Goal: Task Accomplishment & Management: Use online tool/utility

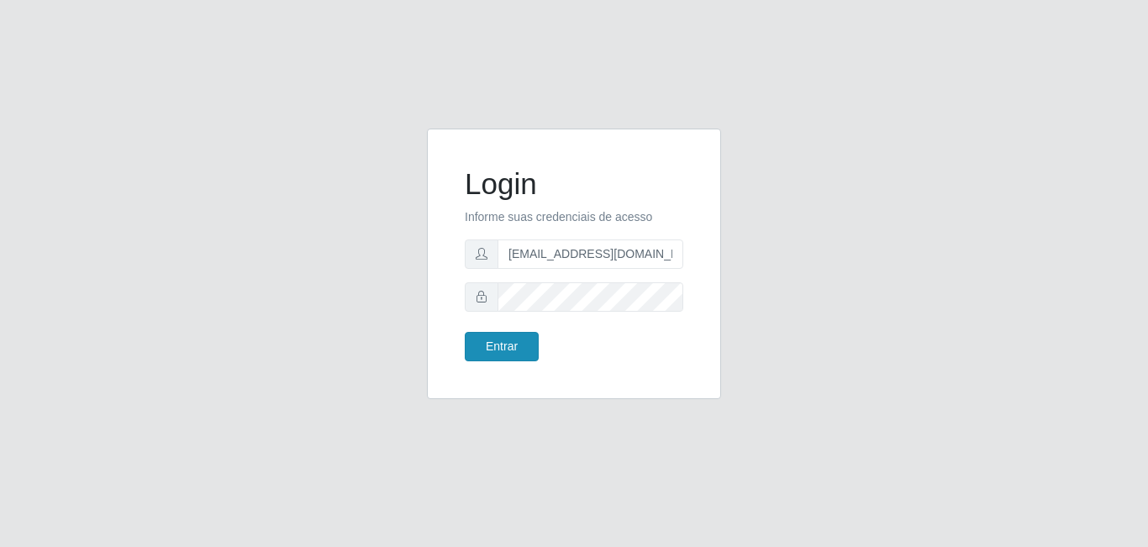
click at [516, 354] on body "Login Informe suas credenciais de acesso [EMAIL_ADDRESS][DOMAIN_NAME] Entrar" at bounding box center [574, 273] width 1148 height 547
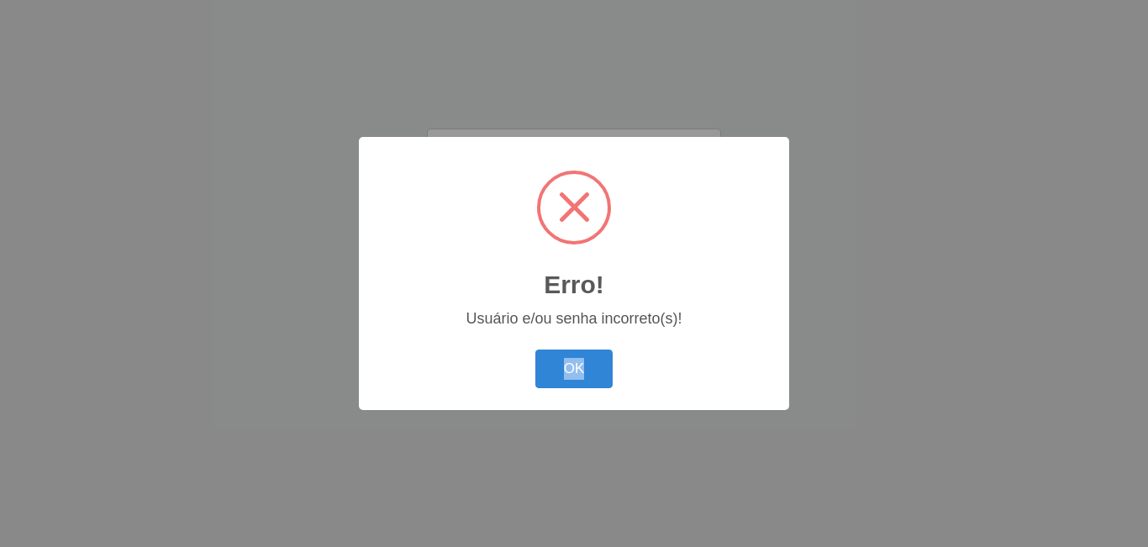
click at [516, 354] on div "OK Cancel" at bounding box center [574, 369] width 397 height 48
click at [562, 364] on button "OK" at bounding box center [574, 369] width 78 height 39
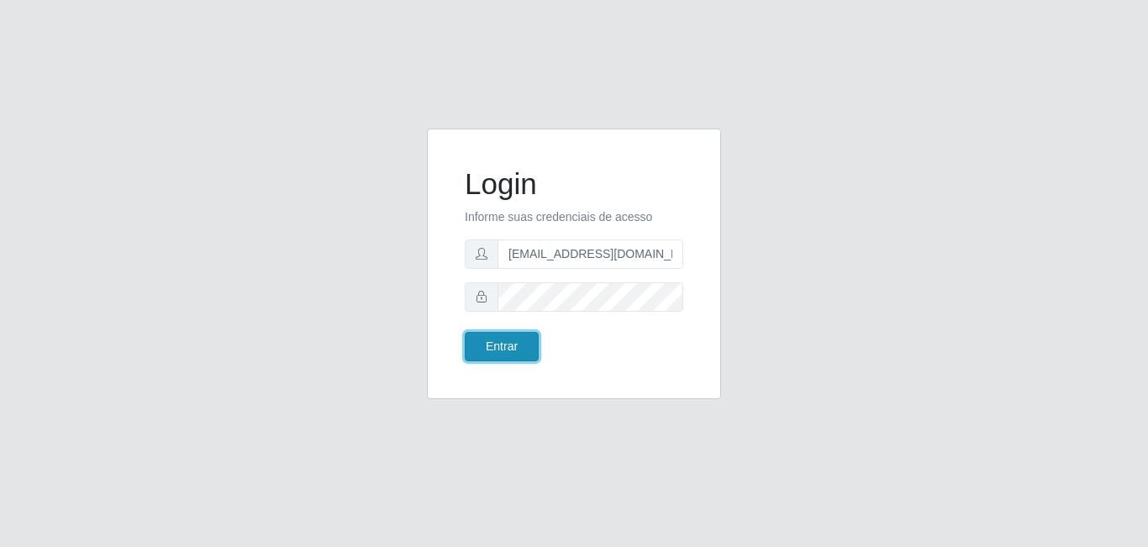
click at [487, 349] on button "Entrar" at bounding box center [502, 346] width 74 height 29
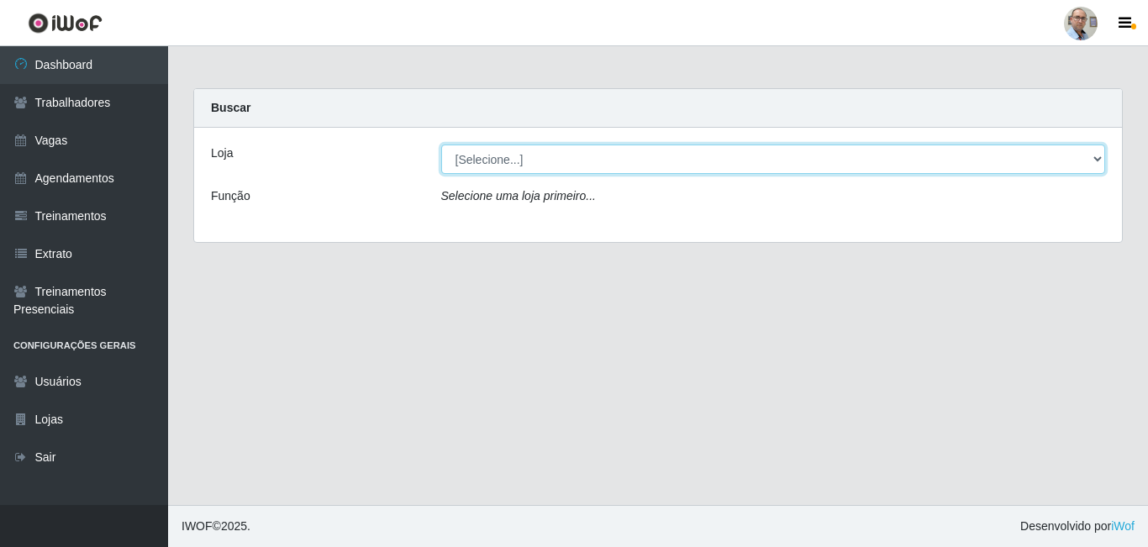
click at [1104, 160] on select "[Selecione...] Mar Vermelho - Loja 04" at bounding box center [773, 159] width 665 height 29
select select "251"
click at [441, 145] on select "[Selecione...] Mar Vermelho - Loja 04" at bounding box center [773, 159] width 665 height 29
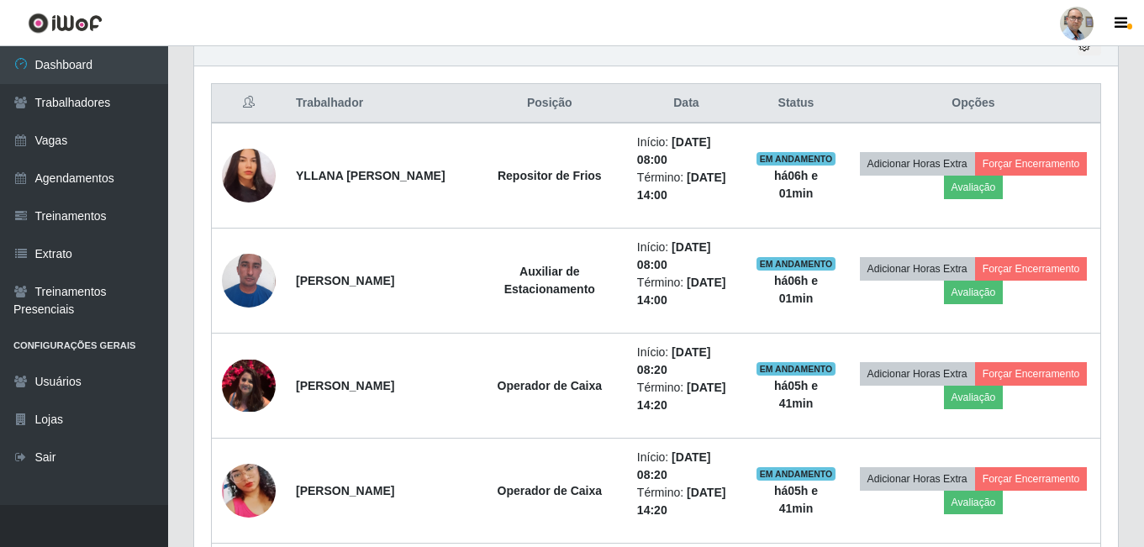
scroll to position [672, 0]
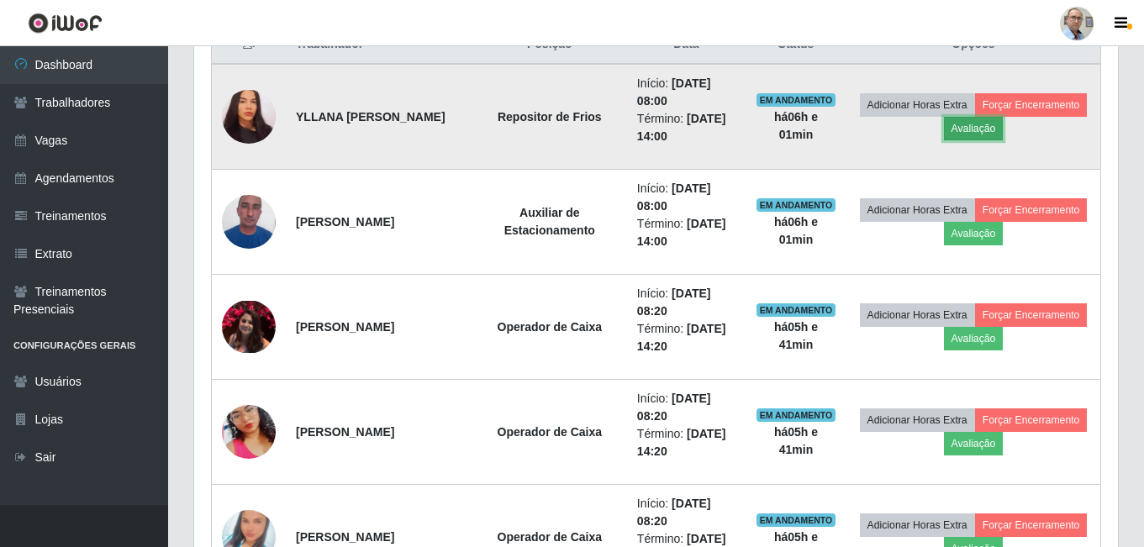
click at [1003, 128] on button "Avaliação" at bounding box center [974, 129] width 60 height 24
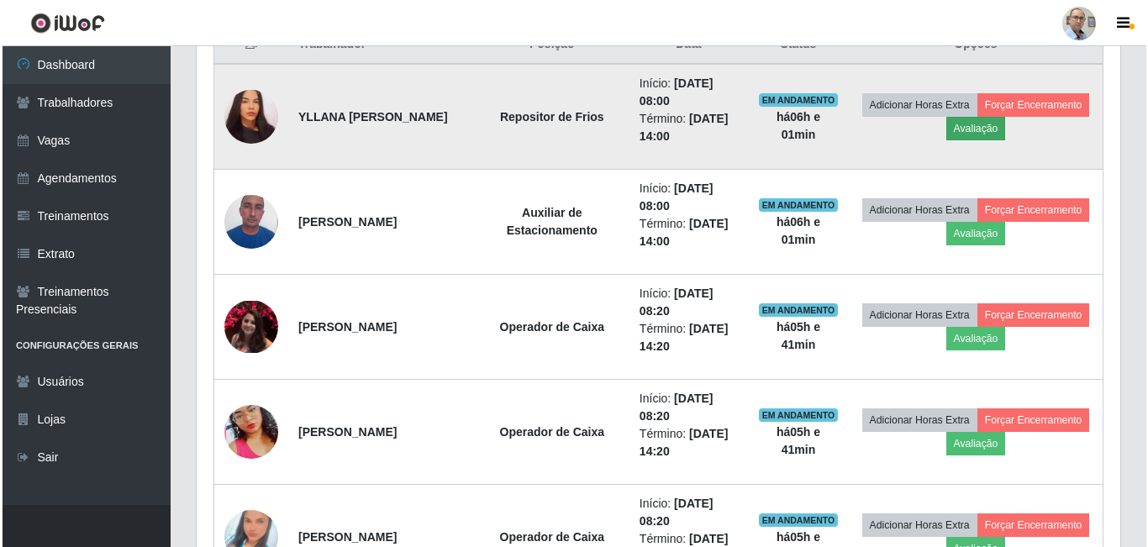
scroll to position [349, 915]
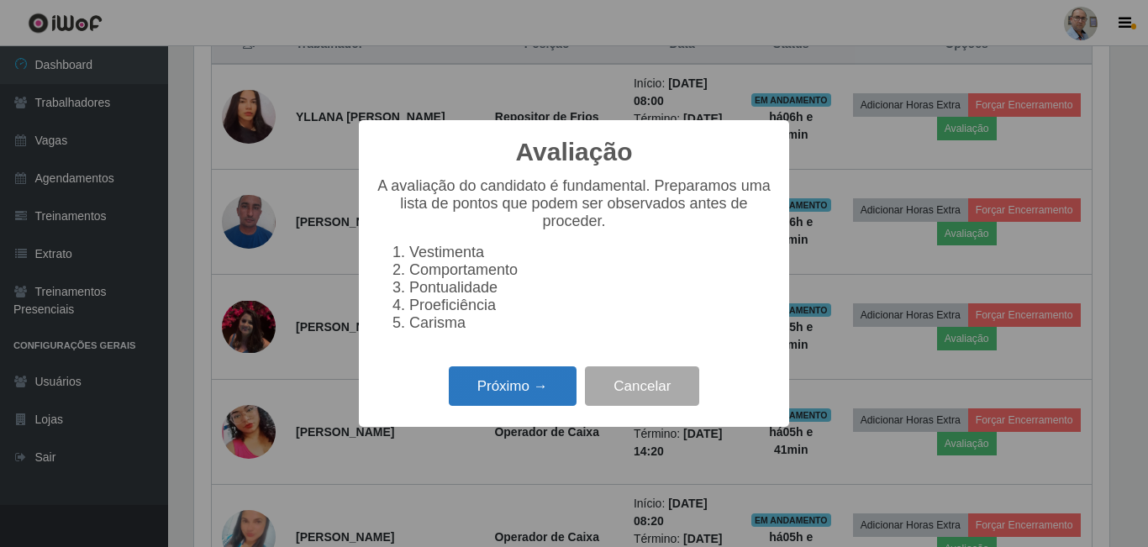
click at [503, 392] on button "Próximo →" at bounding box center [513, 385] width 128 height 39
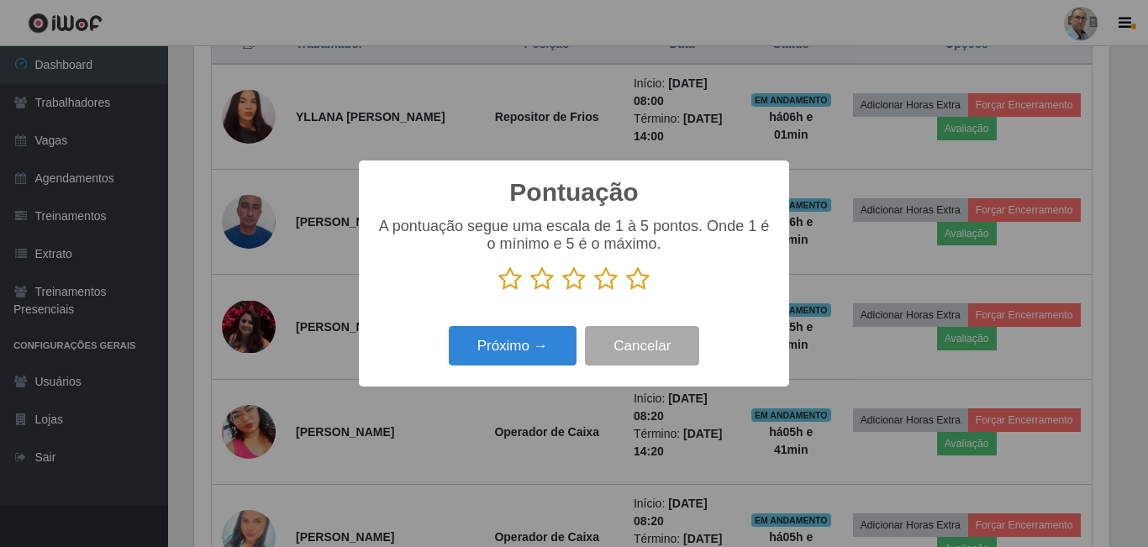
click at [636, 278] on icon at bounding box center [638, 278] width 24 height 25
click at [626, 292] on input "radio" at bounding box center [626, 292] width 0 height 0
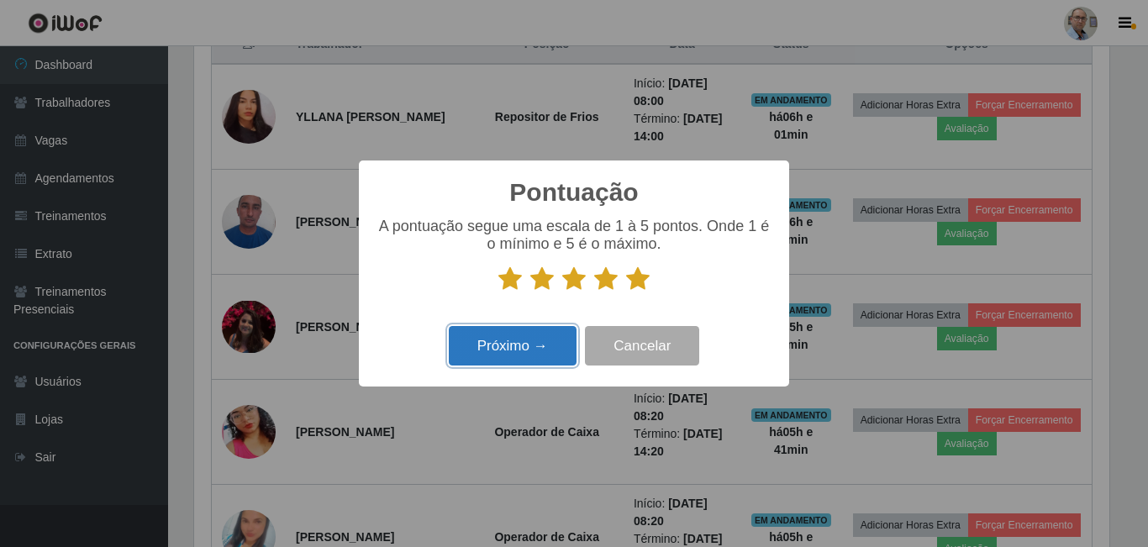
click at [530, 352] on button "Próximo →" at bounding box center [513, 345] width 128 height 39
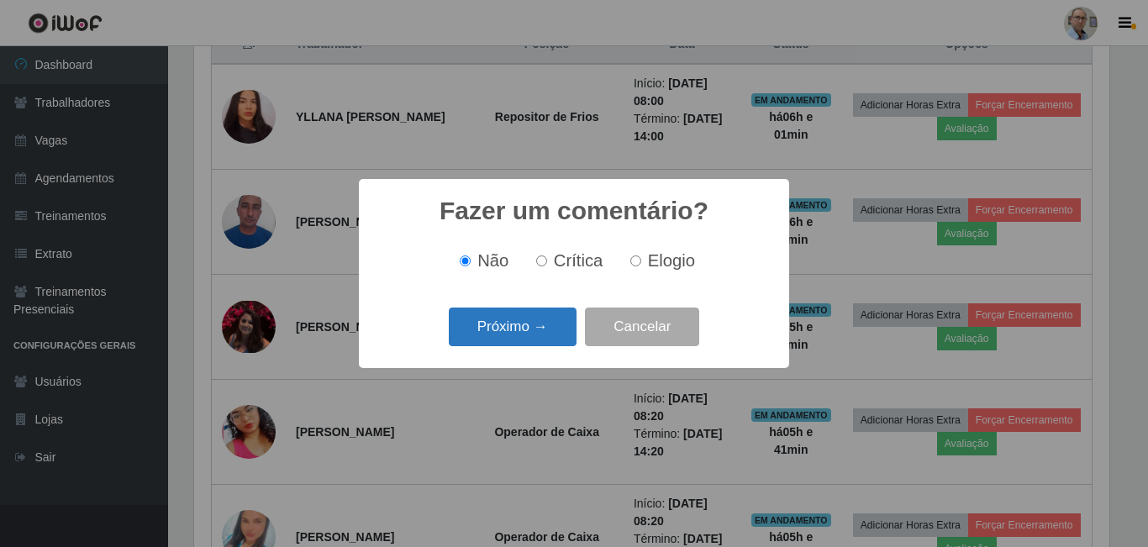
click at [512, 323] on button "Próximo →" at bounding box center [513, 327] width 128 height 39
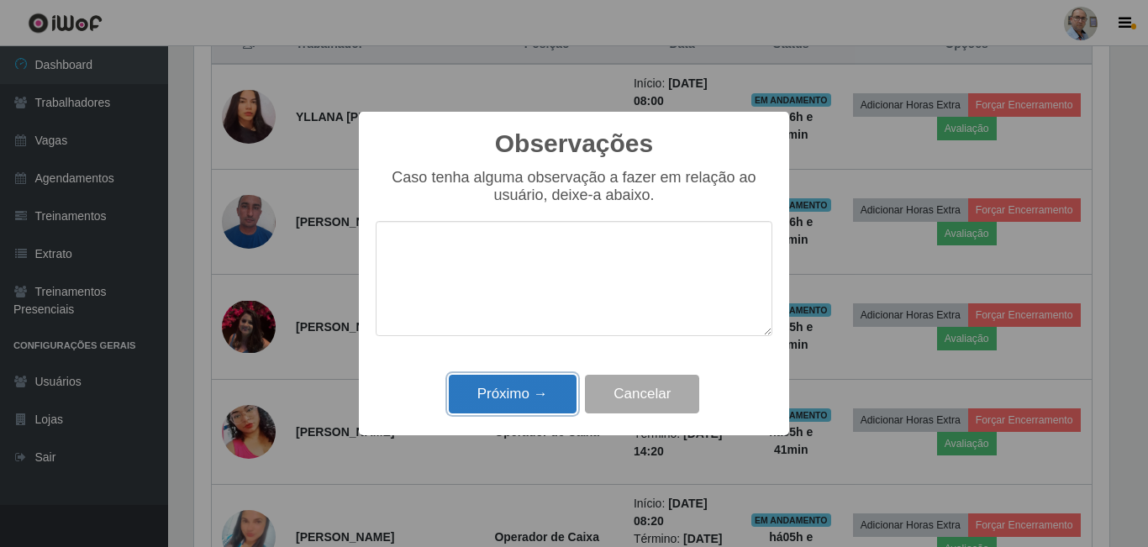
click at [541, 382] on button "Próximo →" at bounding box center [513, 394] width 128 height 39
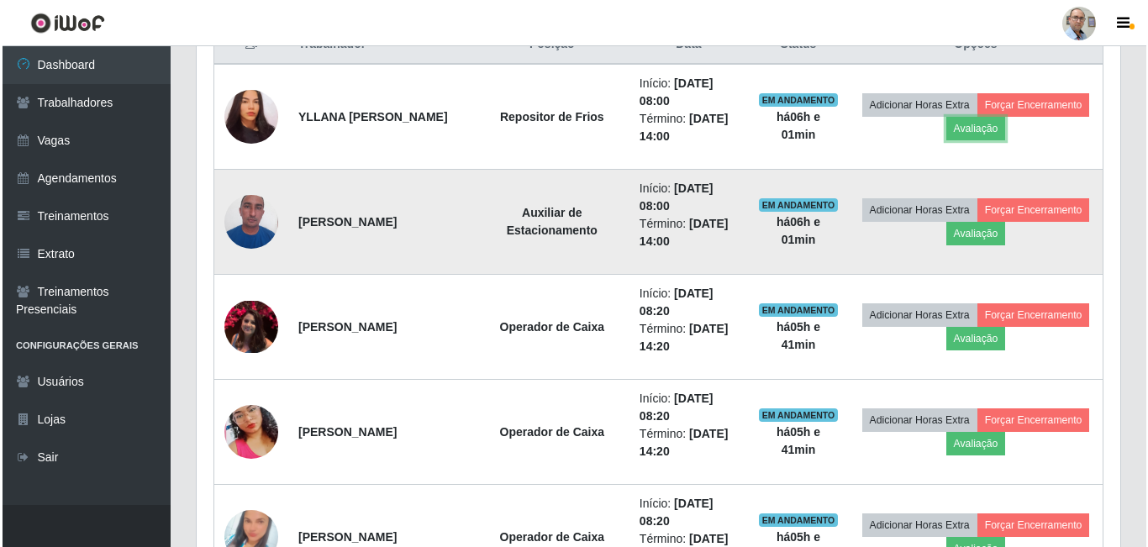
scroll to position [349, 923]
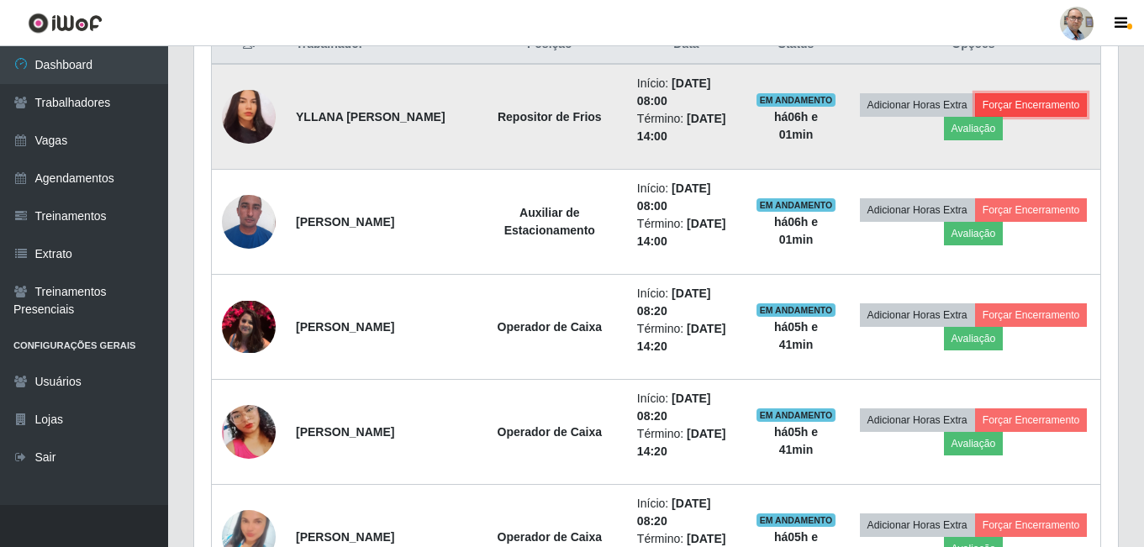
click at [975, 117] on button "Forçar Encerramento" at bounding box center [1031, 105] width 113 height 24
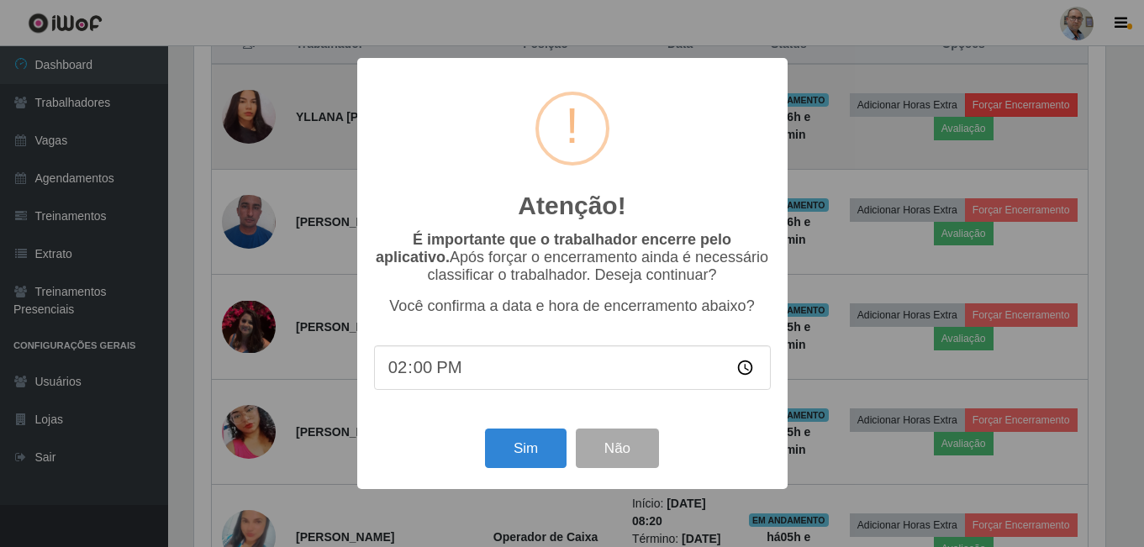
scroll to position [349, 915]
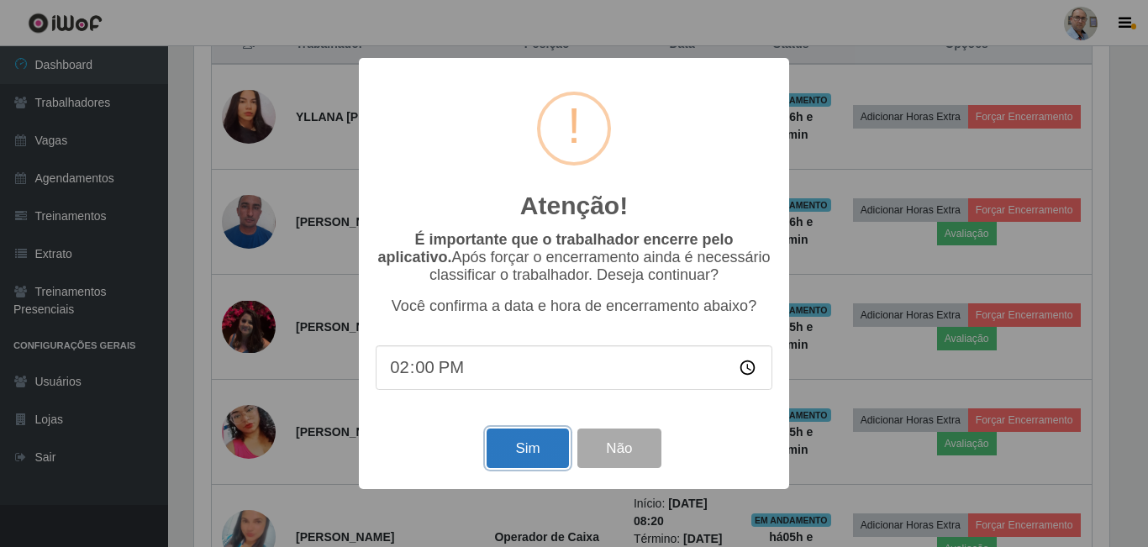
click at [536, 455] on button "Sim" at bounding box center [528, 448] width 82 height 39
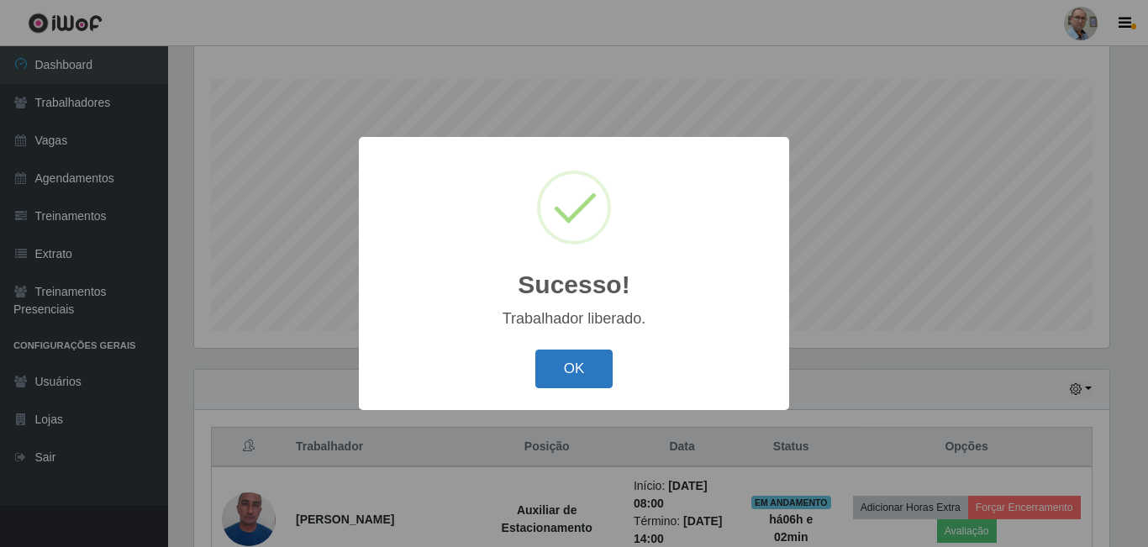
click at [569, 356] on button "OK" at bounding box center [574, 369] width 78 height 39
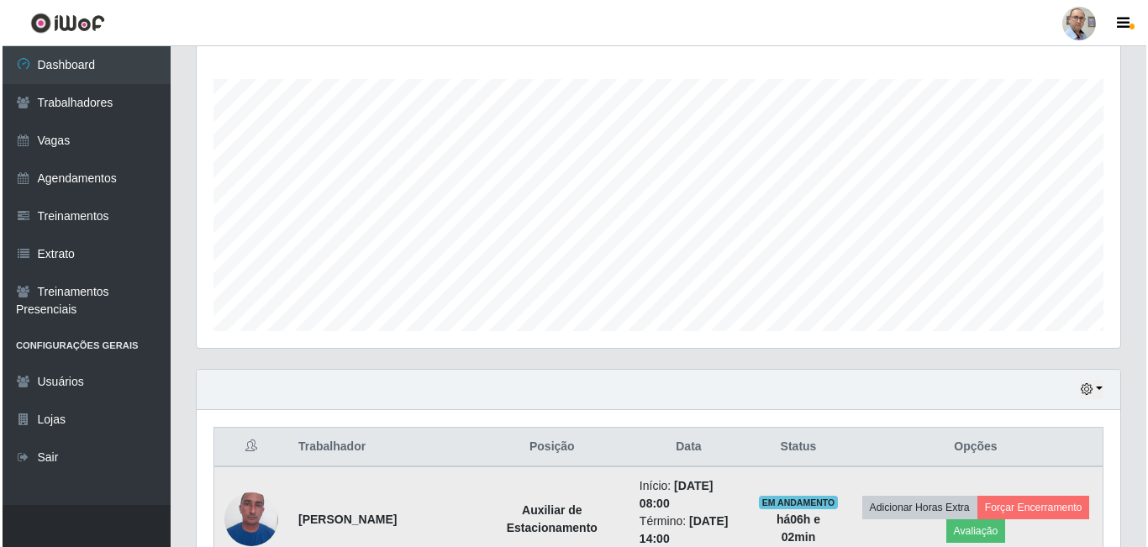
scroll to position [349, 923]
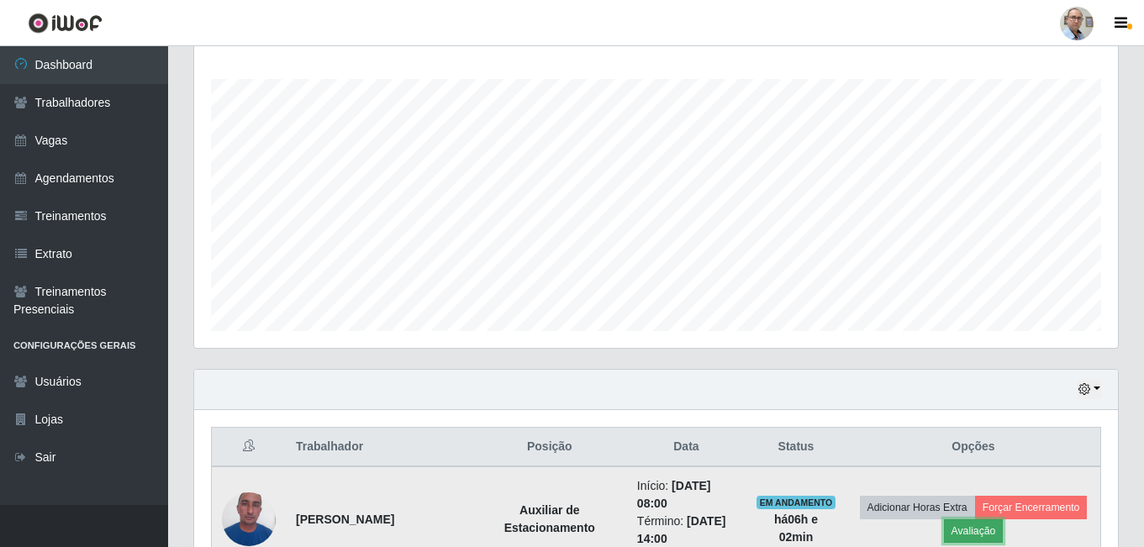
click at [1003, 518] on button "Avaliação" at bounding box center [974, 531] width 60 height 24
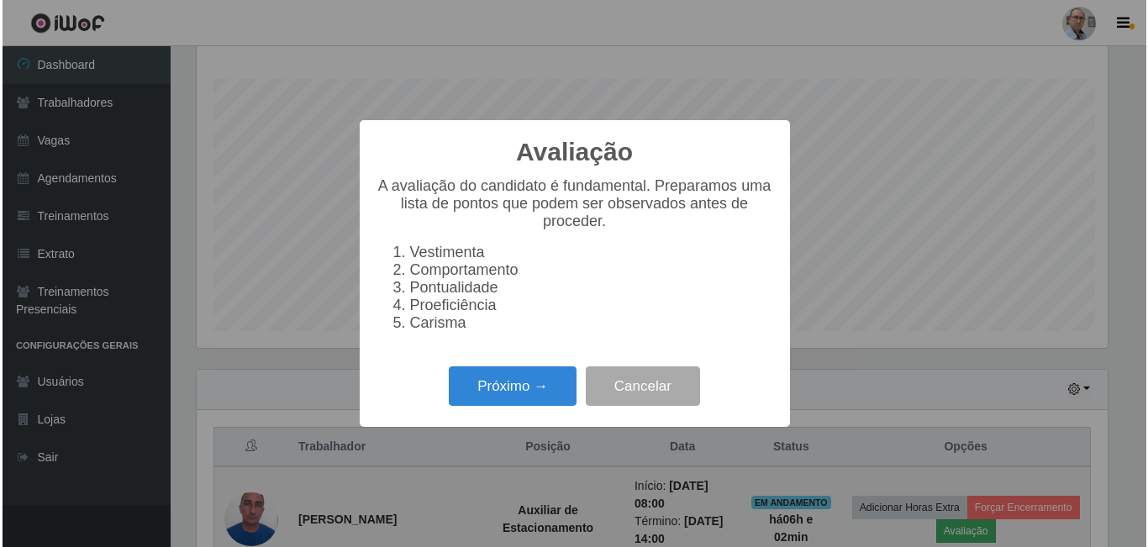
scroll to position [349, 915]
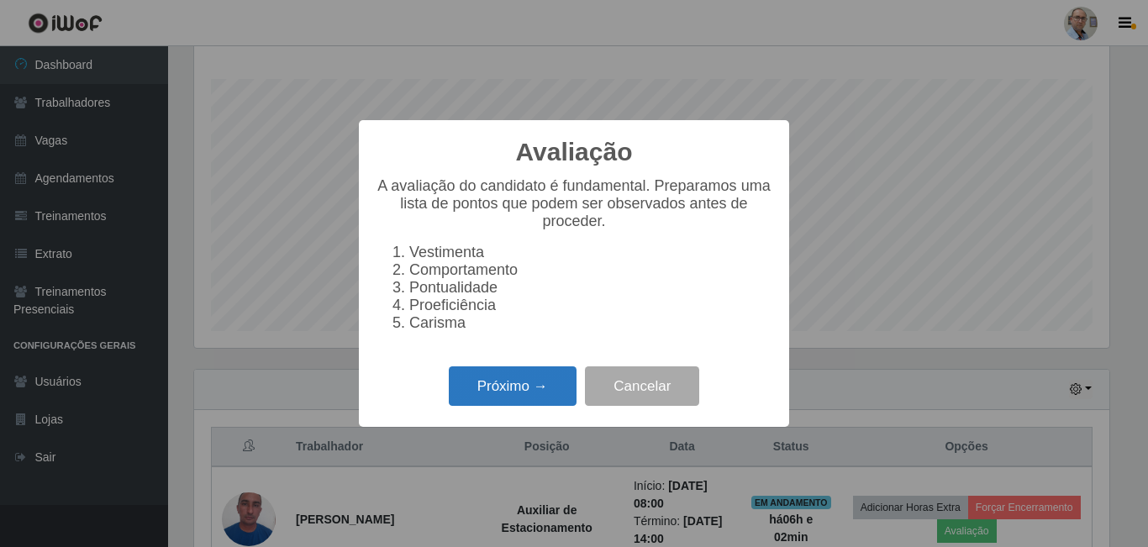
click at [529, 387] on button "Próximo →" at bounding box center [513, 385] width 128 height 39
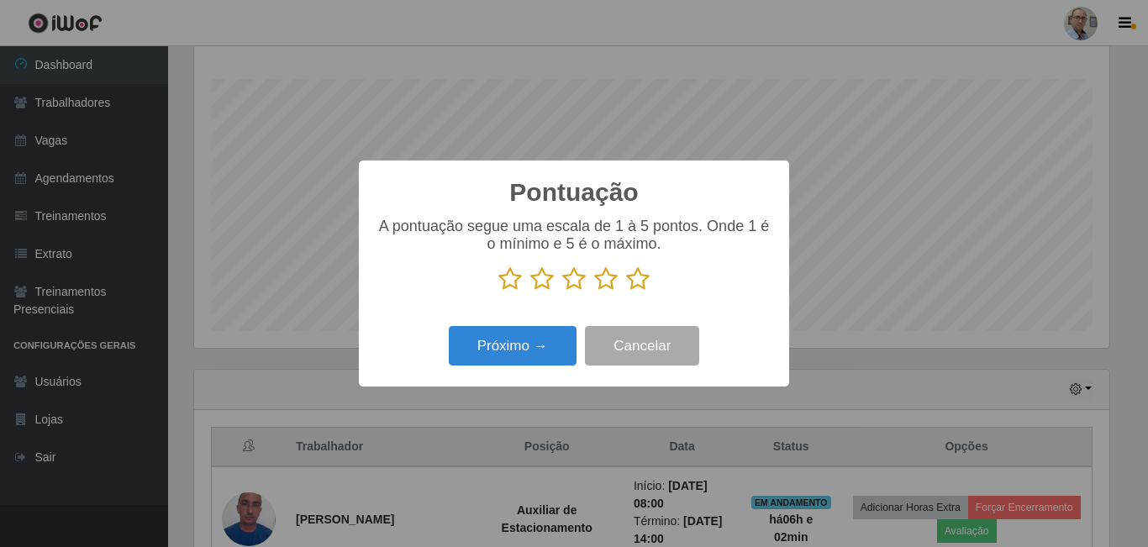
click at [633, 283] on icon at bounding box center [638, 278] width 24 height 25
click at [626, 292] on input "radio" at bounding box center [626, 292] width 0 height 0
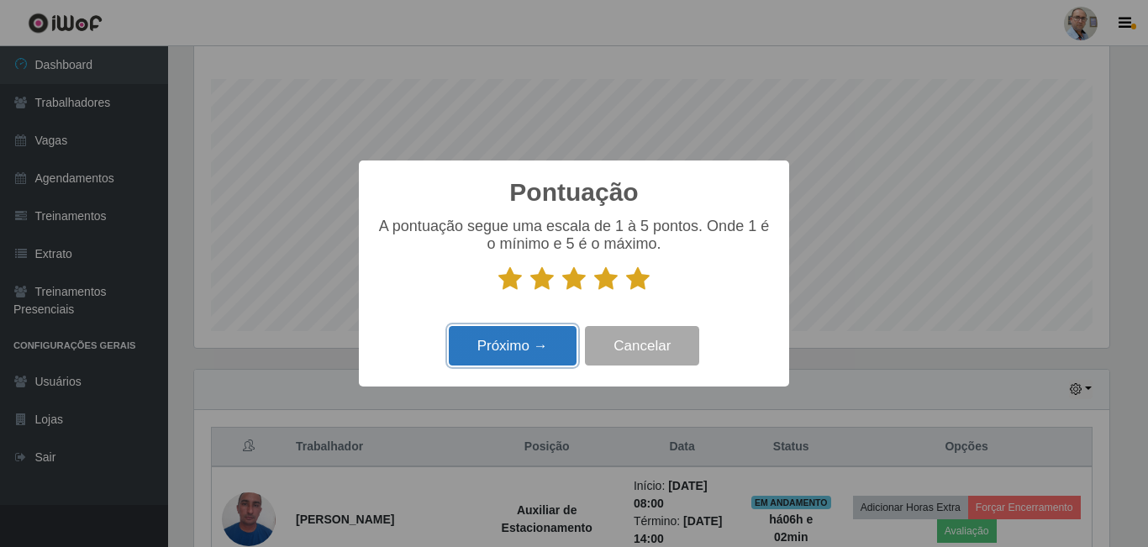
click at [549, 345] on button "Próximo →" at bounding box center [513, 345] width 128 height 39
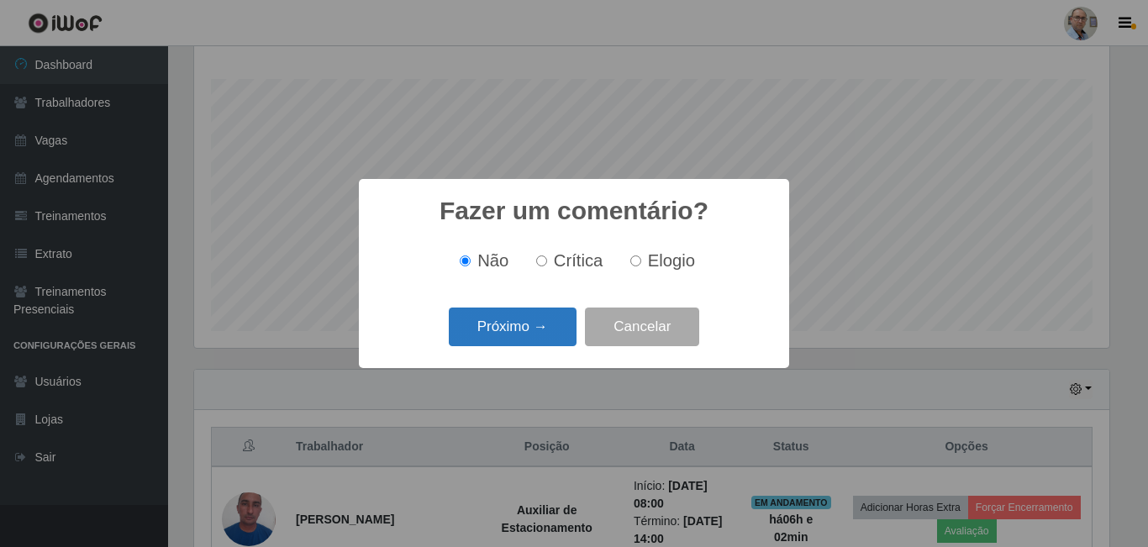
click at [555, 322] on button "Próximo →" at bounding box center [513, 327] width 128 height 39
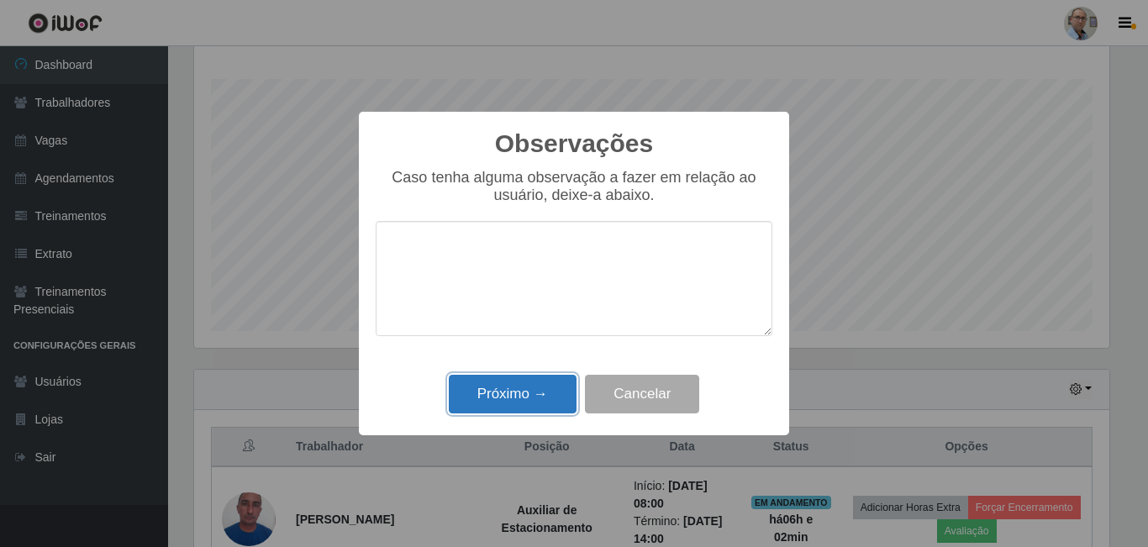
click at [529, 408] on button "Próximo →" at bounding box center [513, 394] width 128 height 39
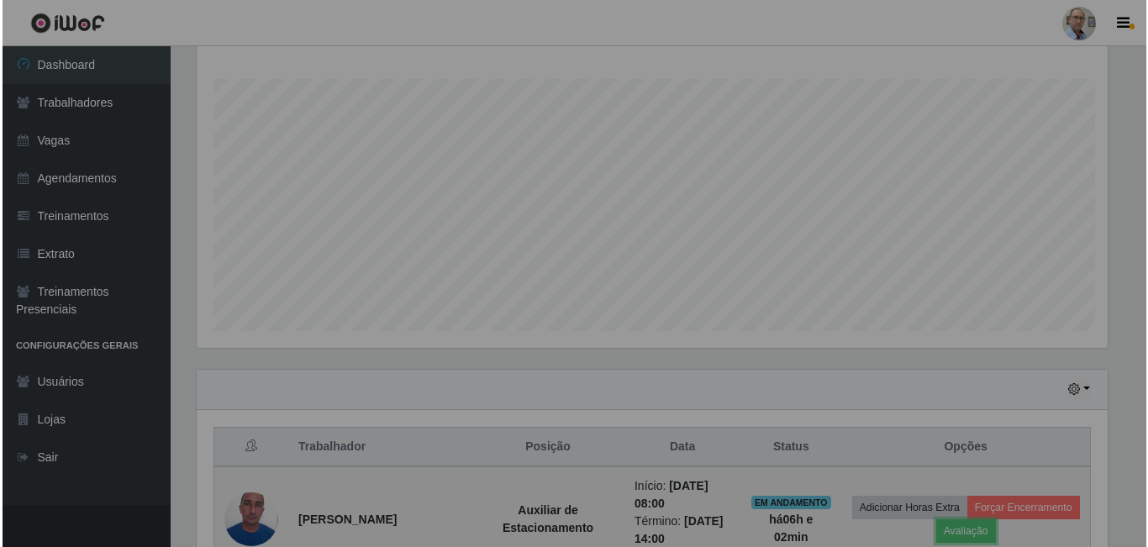
scroll to position [349, 923]
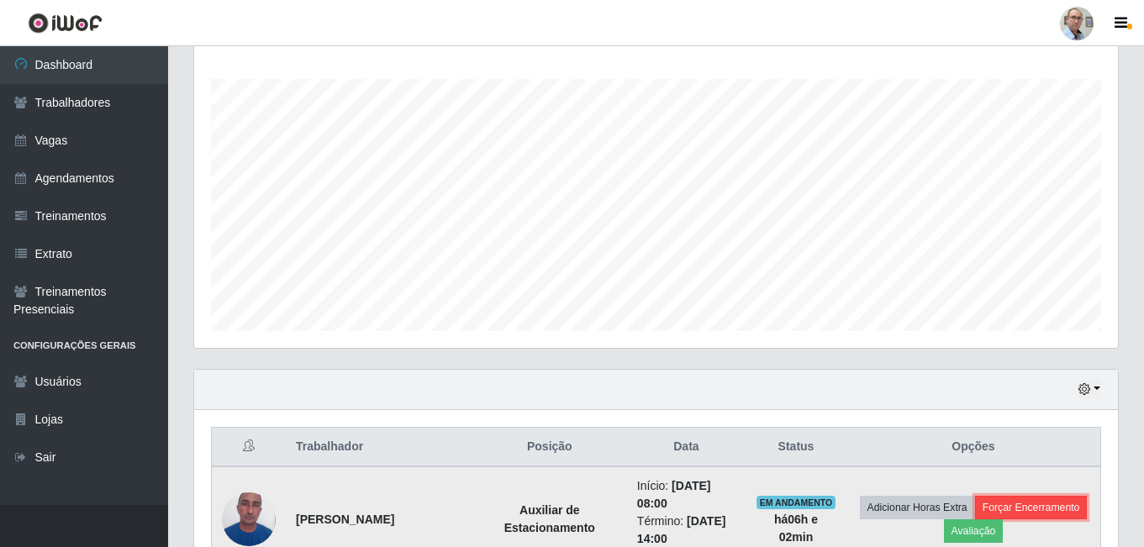
click at [975, 518] on button "Forçar Encerramento" at bounding box center [1031, 508] width 113 height 24
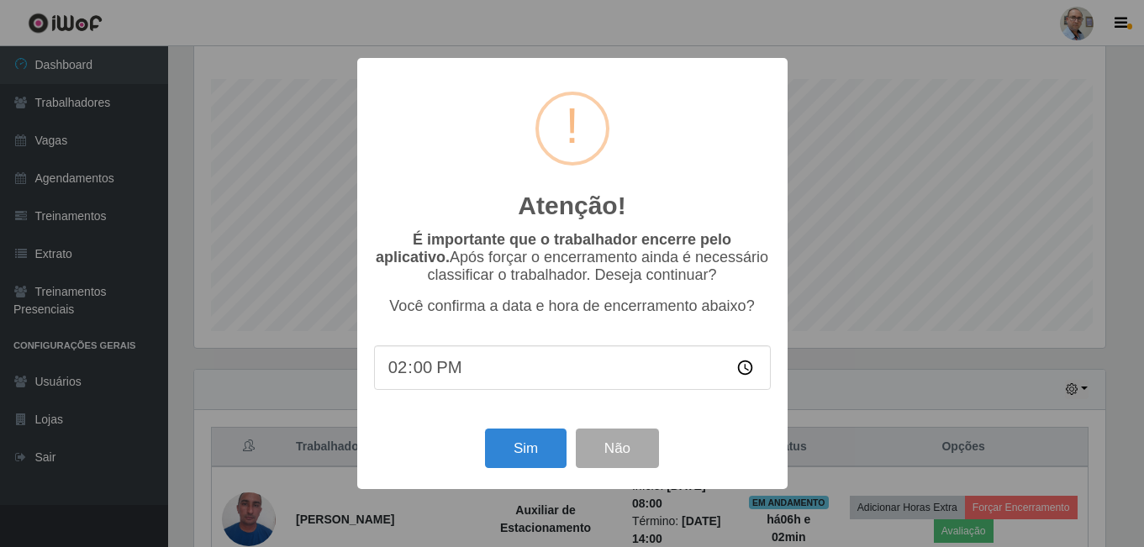
scroll to position [349, 915]
click at [537, 448] on button "Sim" at bounding box center [528, 448] width 82 height 39
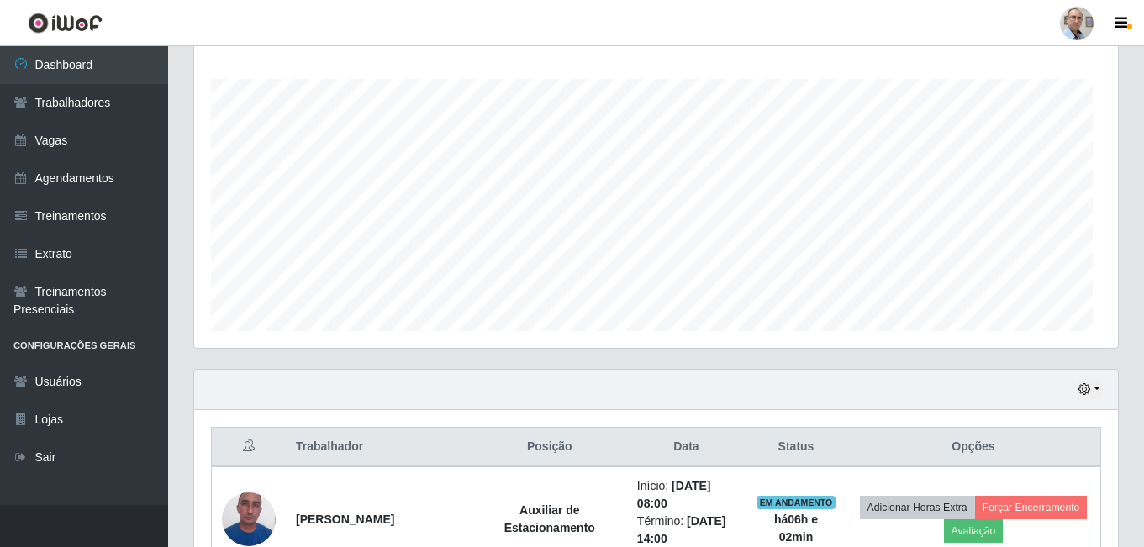
scroll to position [0, 0]
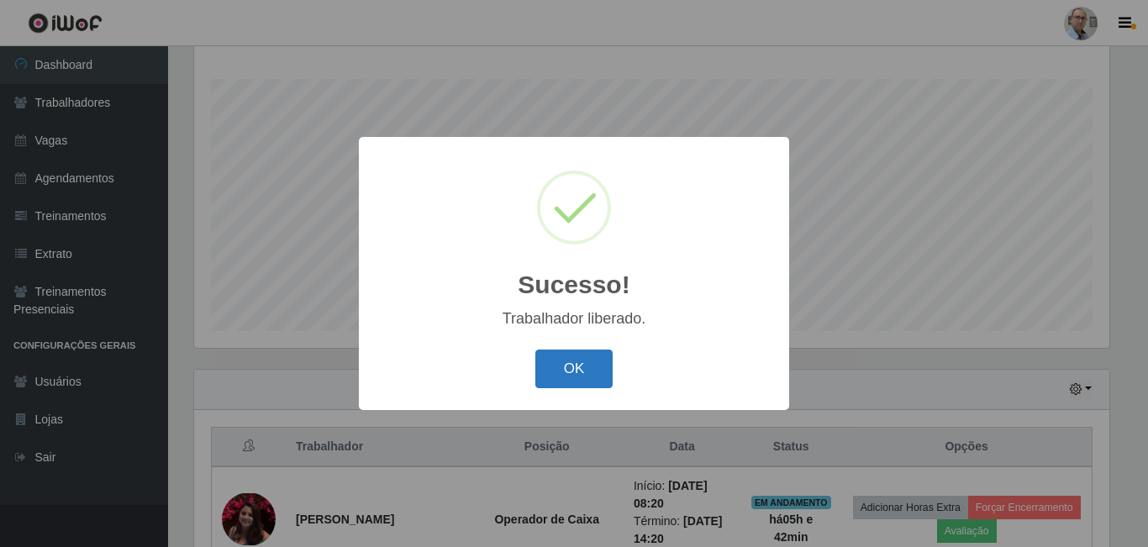
click at [580, 367] on button "OK" at bounding box center [574, 369] width 78 height 39
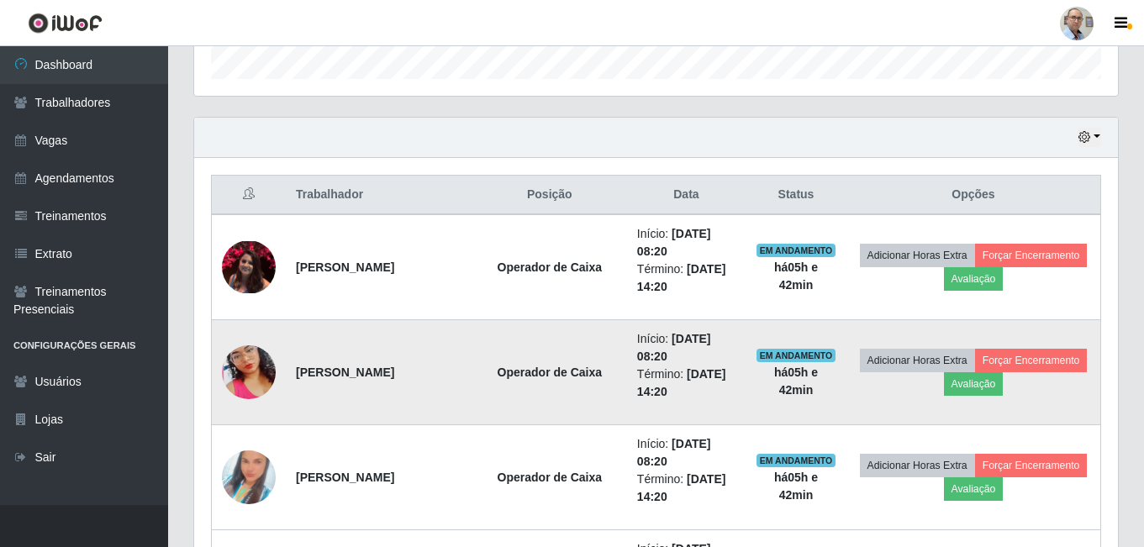
click at [250, 363] on img at bounding box center [249, 372] width 54 height 96
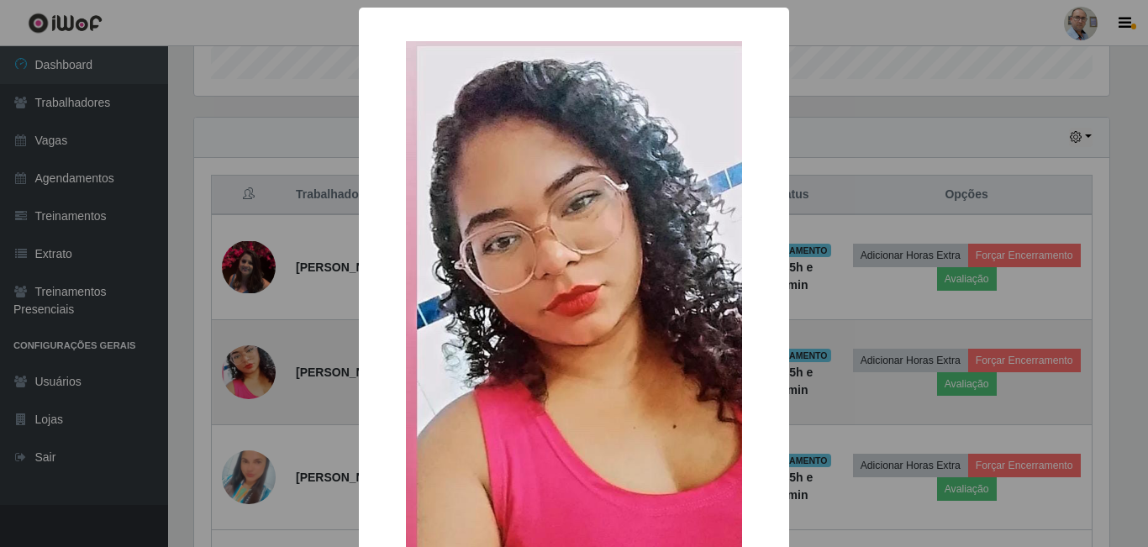
click at [250, 363] on div "× OK Cancel" at bounding box center [574, 273] width 1148 height 547
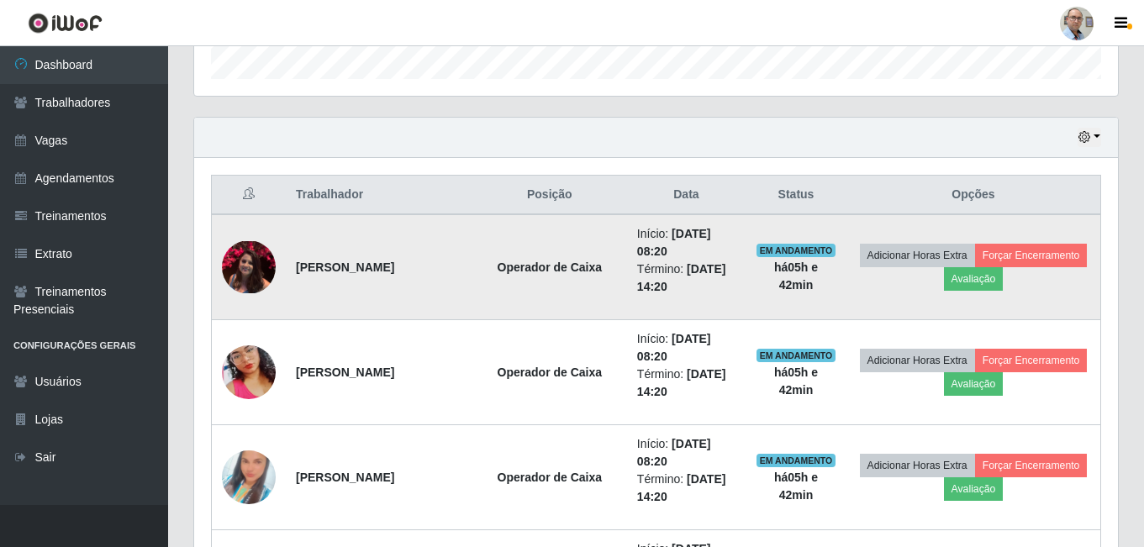
click at [245, 259] on img at bounding box center [249, 267] width 54 height 52
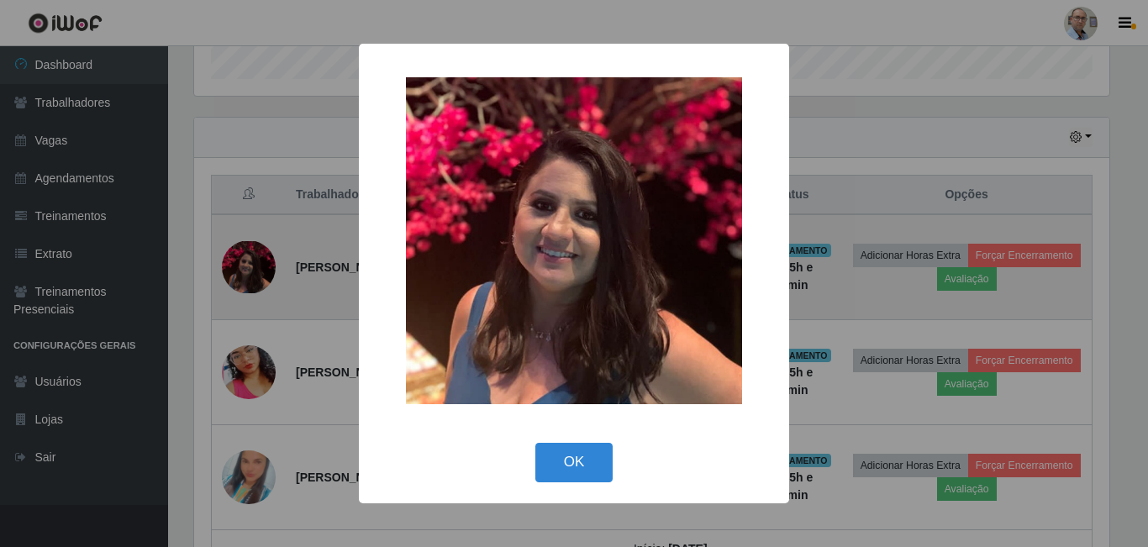
click at [245, 259] on div "× OK Cancel" at bounding box center [574, 273] width 1148 height 547
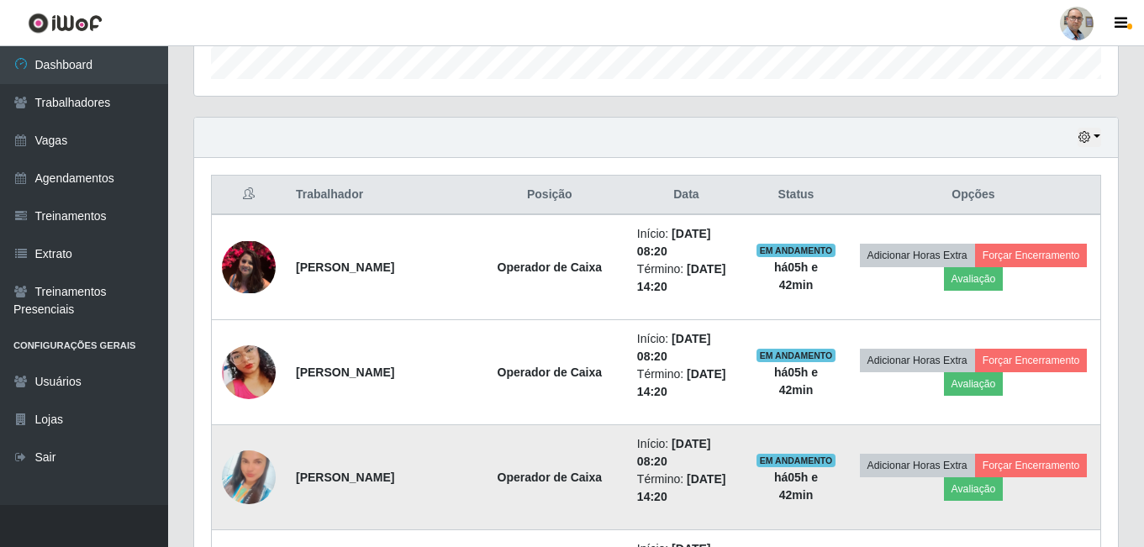
click at [244, 476] on img at bounding box center [249, 477] width 54 height 96
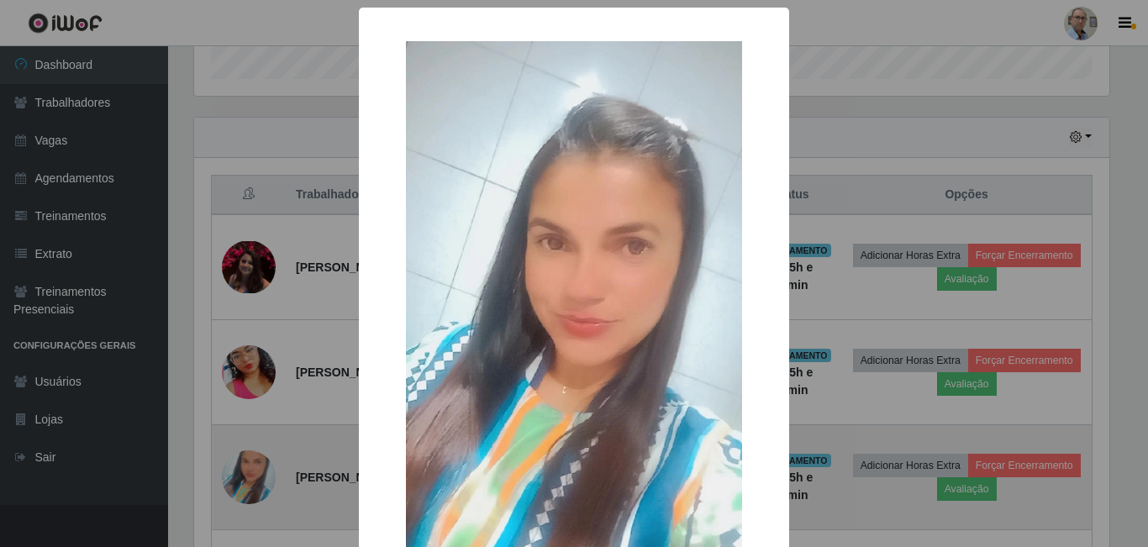
click at [244, 476] on div "× OK Cancel" at bounding box center [574, 273] width 1148 height 547
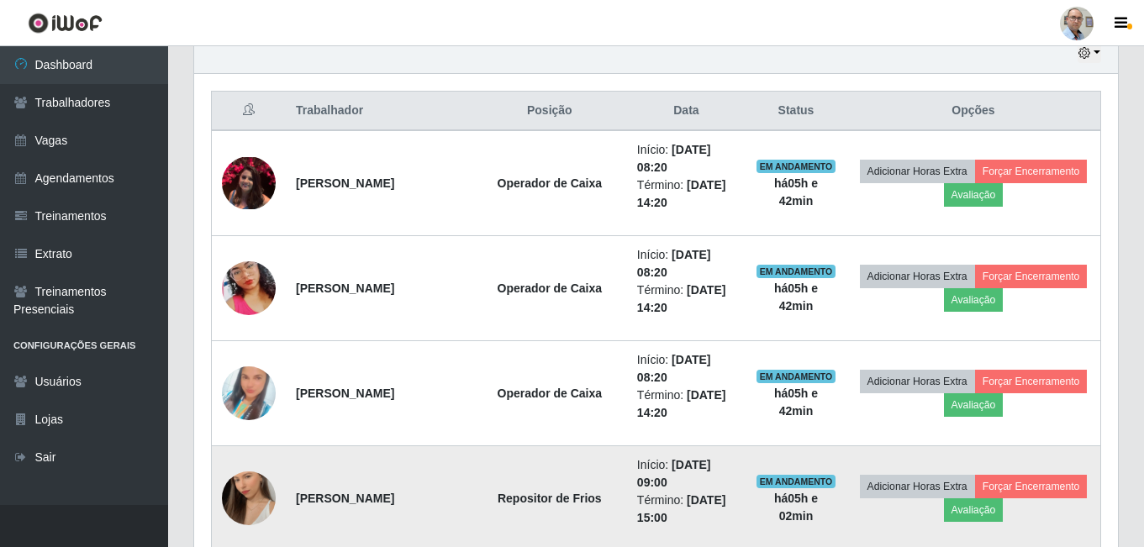
click at [239, 507] on img at bounding box center [249, 498] width 54 height 96
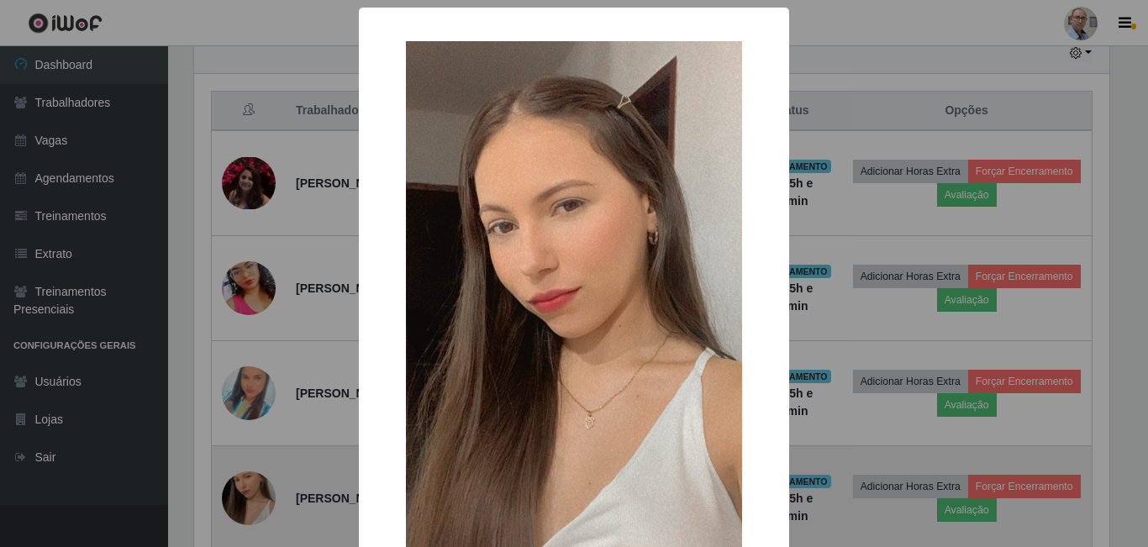
click at [239, 507] on div "× OK Cancel" at bounding box center [574, 273] width 1148 height 547
